Goal: Task Accomplishment & Management: Use online tool/utility

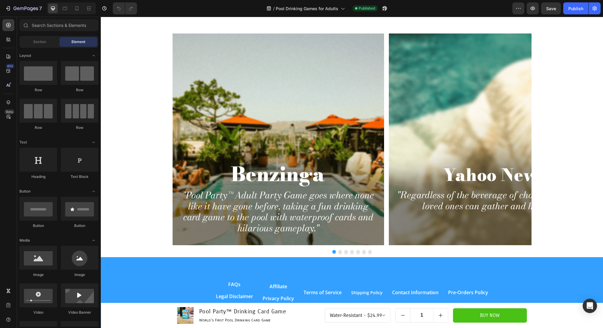
scroll to position [949, 0]
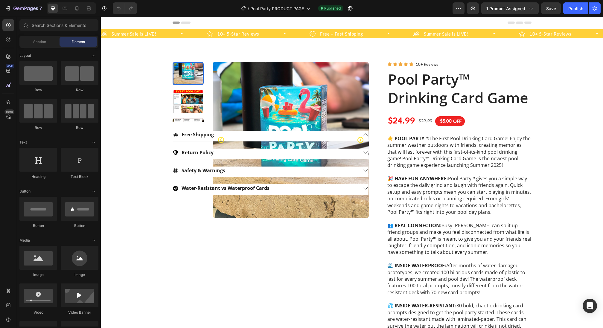
radio input "false"
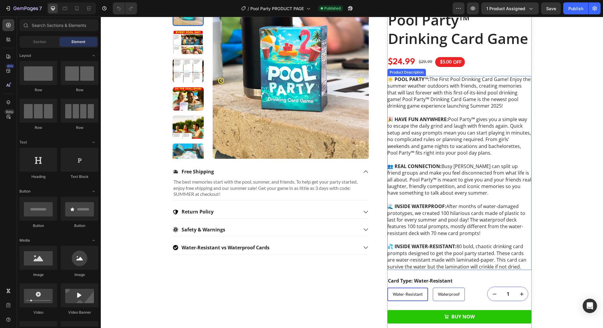
scroll to position [60, 0]
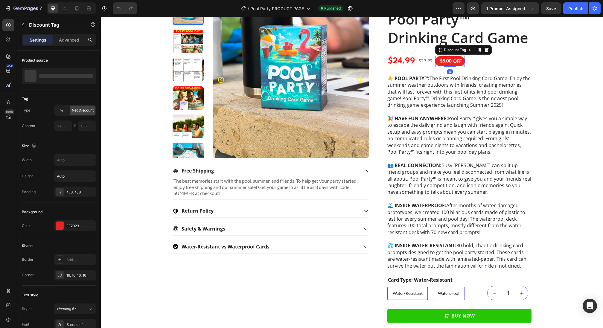
click at [463, 62] on div "$5.00 OFF" at bounding box center [450, 61] width 30 height 10
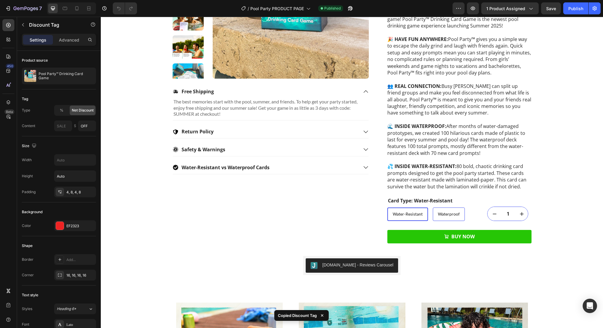
scroll to position [176, 0]
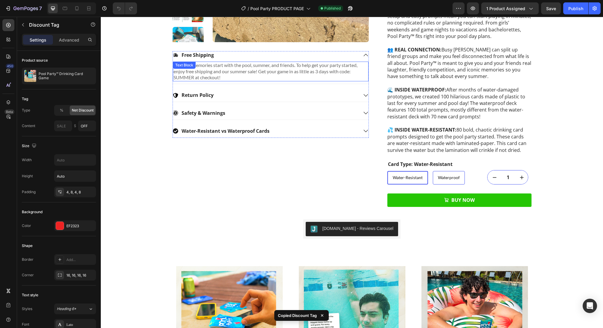
click at [312, 71] on p "The best memories start with the pool, summer, and friends. To help get your pa…" at bounding box center [271, 71] width 194 height 19
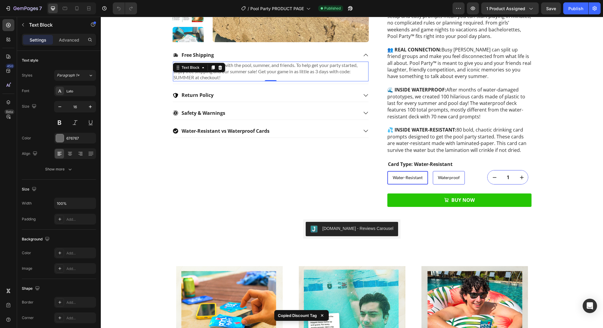
click at [312, 71] on p "The best memories start with the pool, summer, and friends. To help get your pa…" at bounding box center [271, 71] width 194 height 19
drag, startPoint x: 297, startPoint y: 76, endPoint x: 262, endPoint y: 71, distance: 35.7
click at [262, 71] on p "The best memories start with the pool, summer, and friends. To help get your pa…" at bounding box center [271, 71] width 194 height 19
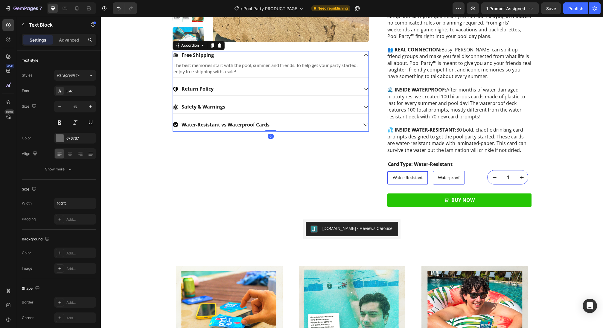
click at [245, 79] on div "Free Shipping The best memories start with the pool, summer, and friends. To he…" at bounding box center [271, 91] width 196 height 80
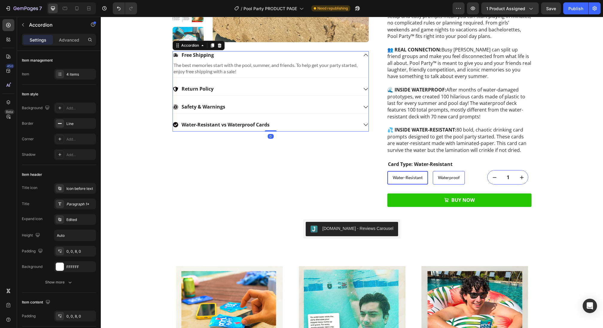
click at [242, 89] on div "Return Policy" at bounding box center [265, 89] width 185 height 8
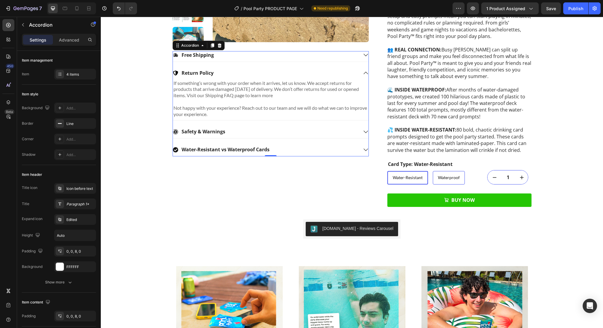
click at [243, 133] on div "Safety & Warnings" at bounding box center [265, 132] width 185 height 8
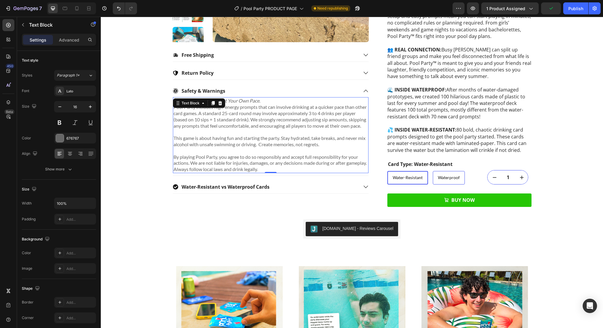
click at [291, 126] on p "Pool Party includes high-energy prompts that can involve drinking at a quicker …" at bounding box center [271, 116] width 194 height 25
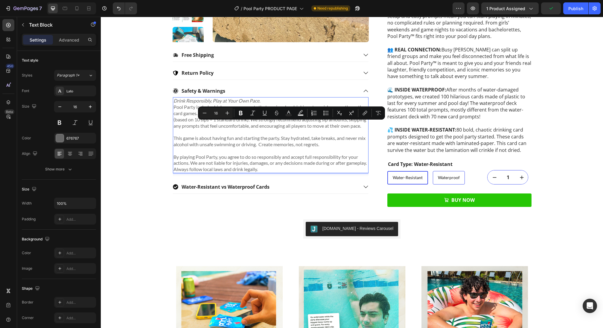
click at [295, 140] on p "This game is about having fun and starting the party. Stay hydrated, take break…" at bounding box center [271, 138] width 194 height 19
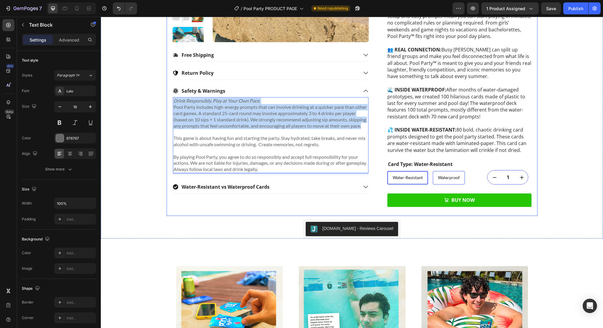
drag, startPoint x: 201, startPoint y: 134, endPoint x: 172, endPoint y: 102, distance: 43.6
click at [172, 102] on div "Product Images Free Shipping Return Policy Safety & Warnings Drink Responsibly.…" at bounding box center [352, 51] width 371 height 330
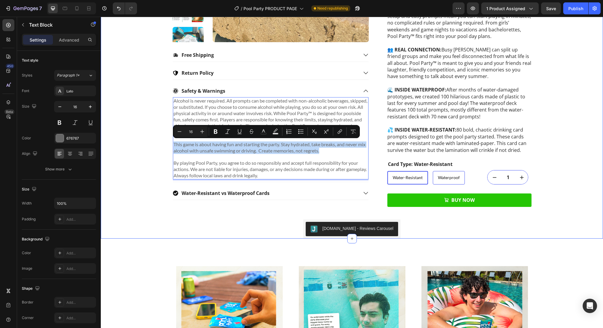
drag, startPoint x: 339, startPoint y: 151, endPoint x: 105, endPoint y: 145, distance: 234.3
click at [105, 145] on div "Summer Sale is LIVE! Item List 10+ 5-Star Reviews Item List Free + Fast Shippin…" at bounding box center [352, 46] width 502 height 386
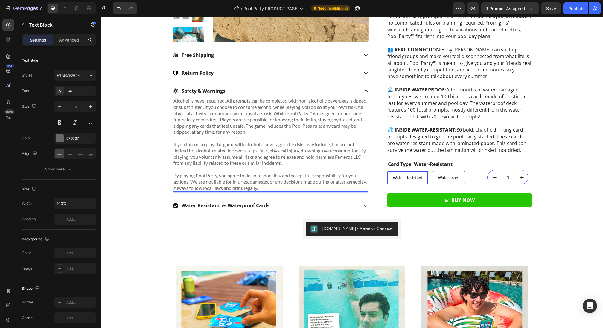
click at [348, 156] on p "If you intend to play the game with alcoholic beverages, the risks may include,…" at bounding box center [271, 150] width 194 height 31
click at [192, 162] on p "If you intend to play the game with alcoholic beverages, the risks may include,…" at bounding box center [271, 150] width 194 height 31
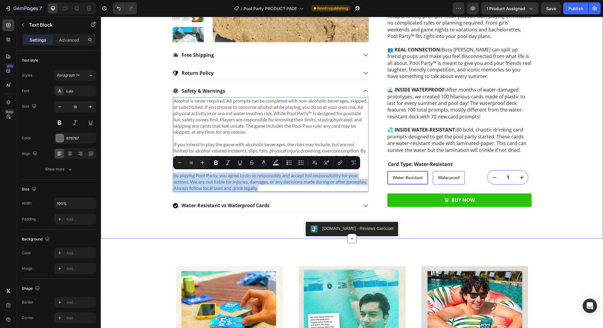
drag, startPoint x: 283, startPoint y: 186, endPoint x: 163, endPoint y: 175, distance: 120.7
click at [163, 175] on div "Summer Sale is LIVE! Item List 10+ 5-Star Reviews Item List Free + Fast Shippin…" at bounding box center [352, 46] width 502 height 386
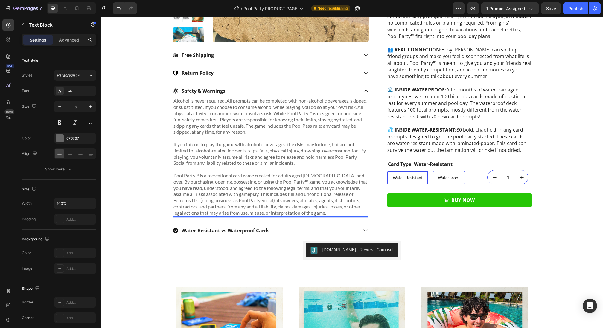
click at [174, 175] on p "Pool Party™ is a recreational card game created for adults aged [DEMOGRAPHIC_DA…" at bounding box center [271, 195] width 194 height 44
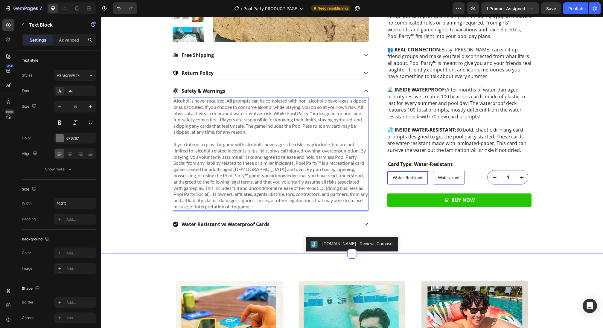
click at [148, 199] on div "Summer Sale is LIVE! Item List 10+ 5-Star Reviews Item List Free + Fast Shippin…" at bounding box center [352, 53] width 502 height 401
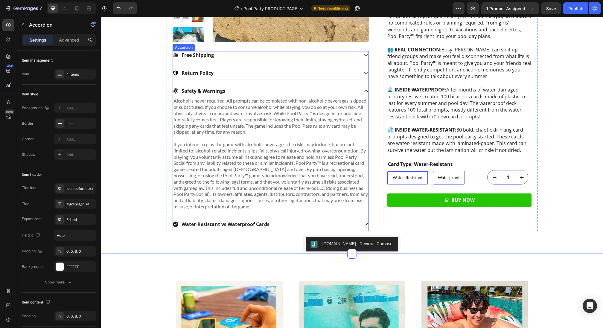
click at [285, 220] on div "Water-Resistant vs Waterproof Cards" at bounding box center [265, 224] width 185 height 8
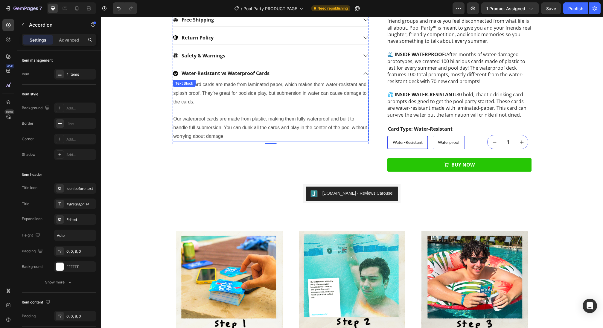
scroll to position [0, 0]
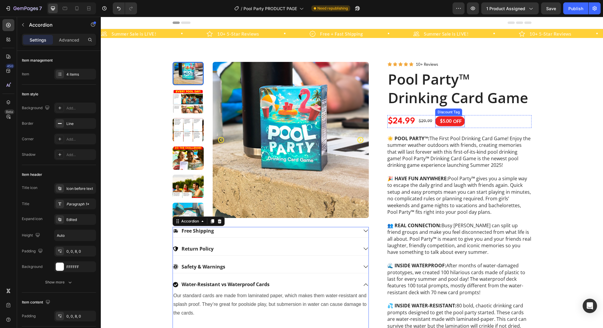
click at [452, 121] on div "OFF" at bounding box center [457, 122] width 10 height 8
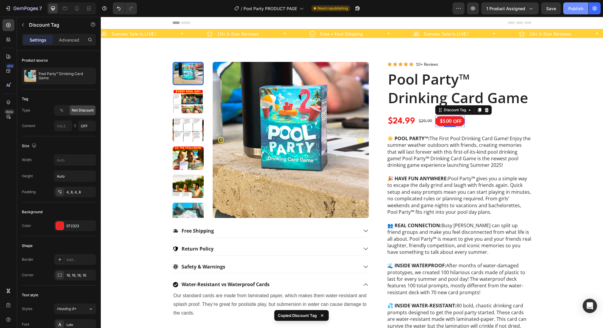
click at [577, 9] on div "Publish" at bounding box center [575, 8] width 15 height 6
click at [451, 122] on div "$5.00" at bounding box center [445, 121] width 13 height 7
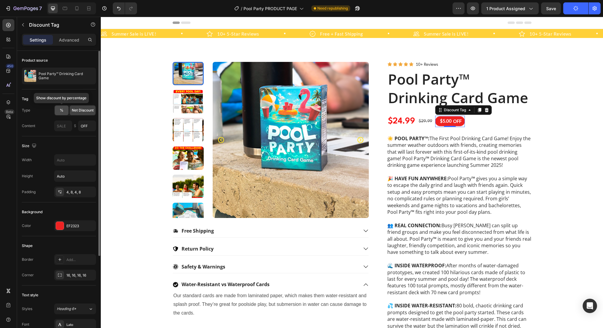
click at [60, 109] on span "%" at bounding box center [62, 110] width 4 height 5
click at [81, 110] on span "Net Discount" at bounding box center [83, 110] width 22 height 5
